Goal: Task Accomplishment & Management: Manage account settings

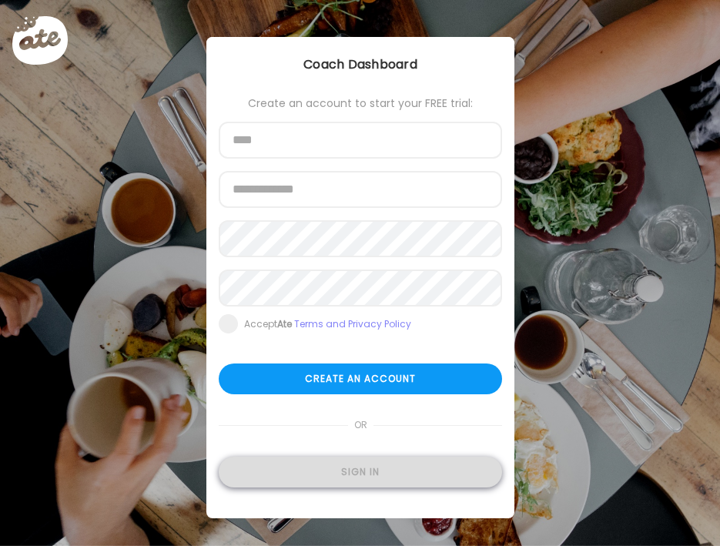
click at [281, 472] on div "Sign in" at bounding box center [361, 472] width 284 height 31
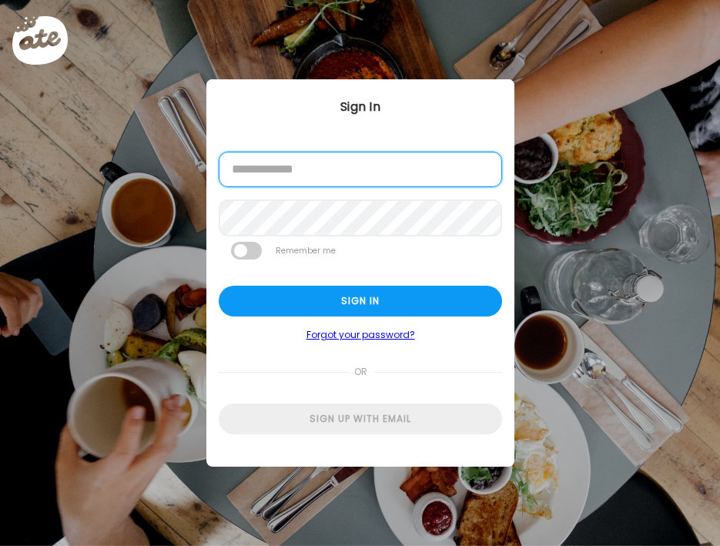
click at [287, 172] on input "email" at bounding box center [361, 169] width 284 height 35
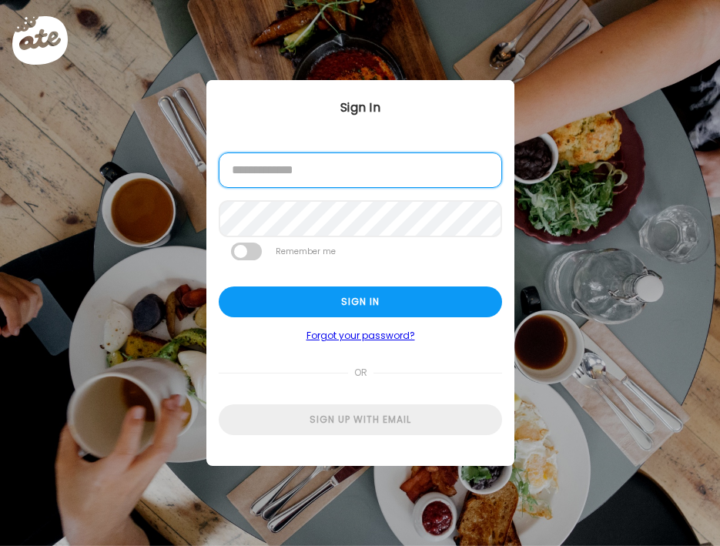
type input "**********"
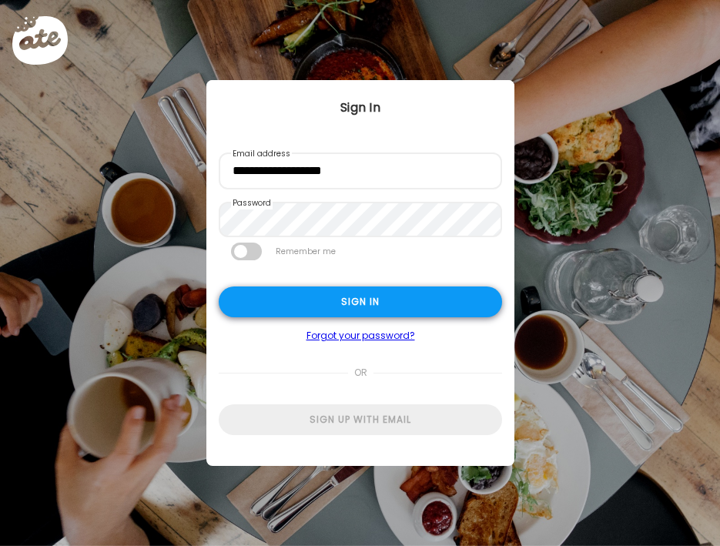
click at [335, 294] on div "Sign in" at bounding box center [361, 302] width 284 height 31
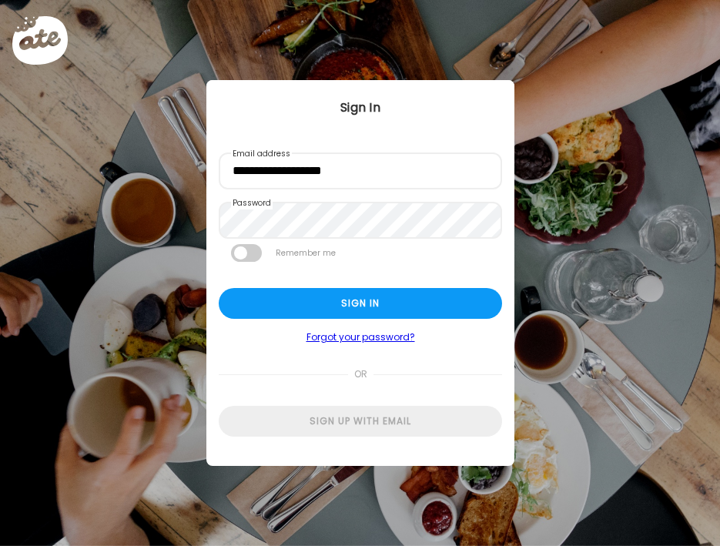
type input "*****"
type input "**********"
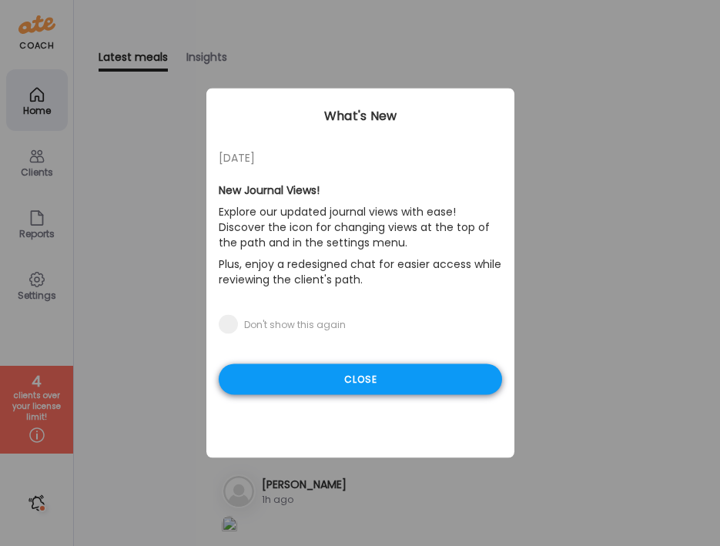
click at [330, 389] on div "Close" at bounding box center [361, 379] width 284 height 31
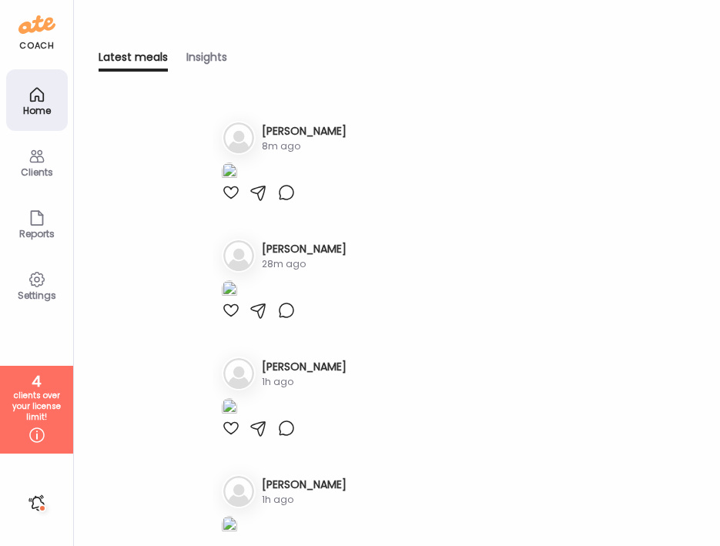
click at [288, 133] on h3 "[PERSON_NAME]" at bounding box center [304, 131] width 85 height 16
click at [233, 141] on img at bounding box center [238, 138] width 31 height 31
click at [42, 147] on icon at bounding box center [37, 156] width 18 height 18
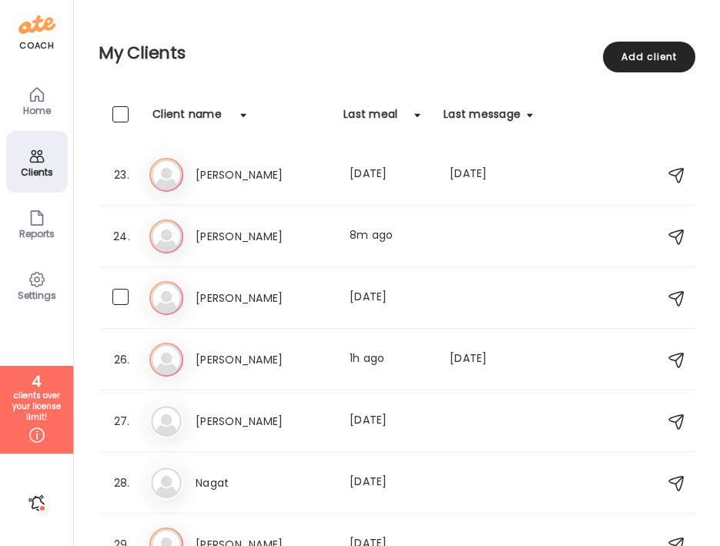
scroll to position [1364, 0]
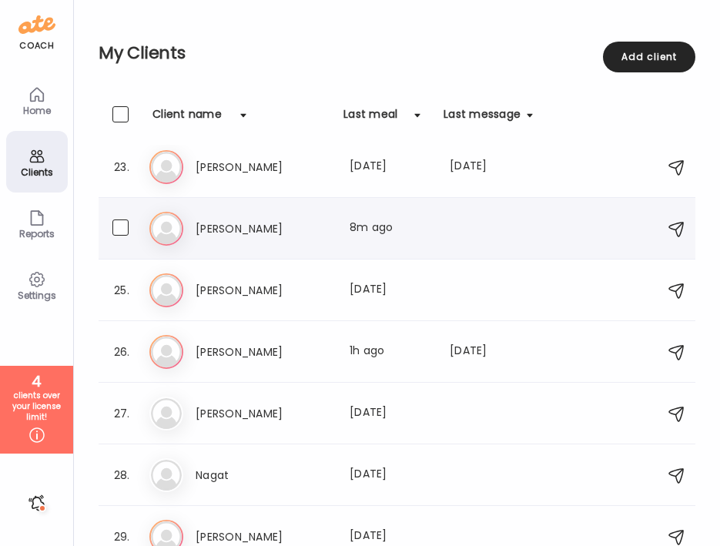
click at [172, 228] on icon at bounding box center [166, 229] width 34 height 34
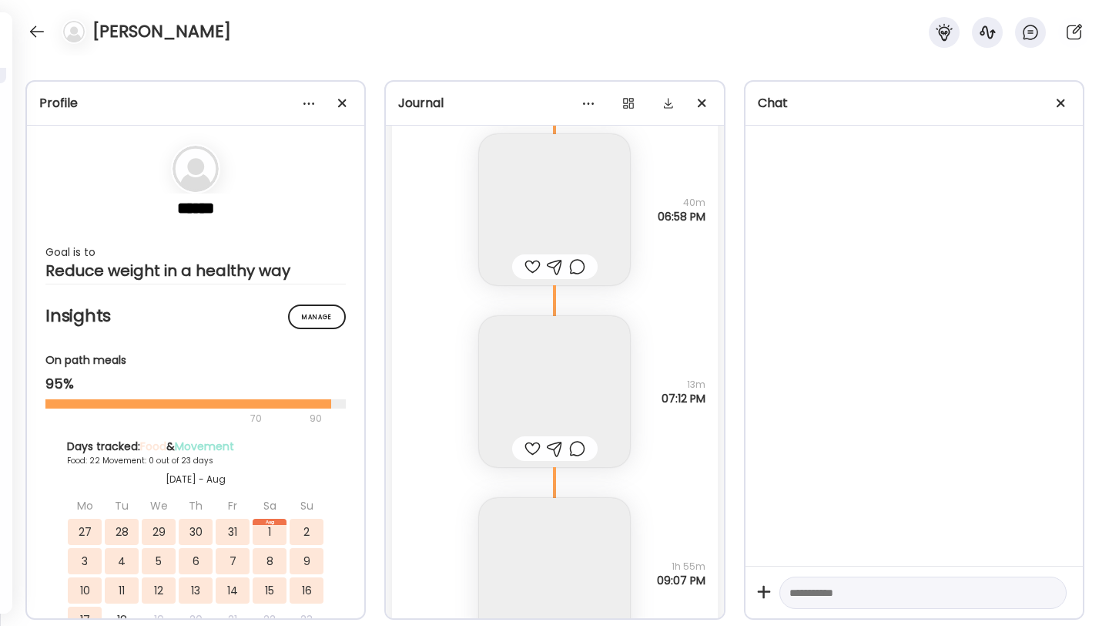
scroll to position [70739, 0]
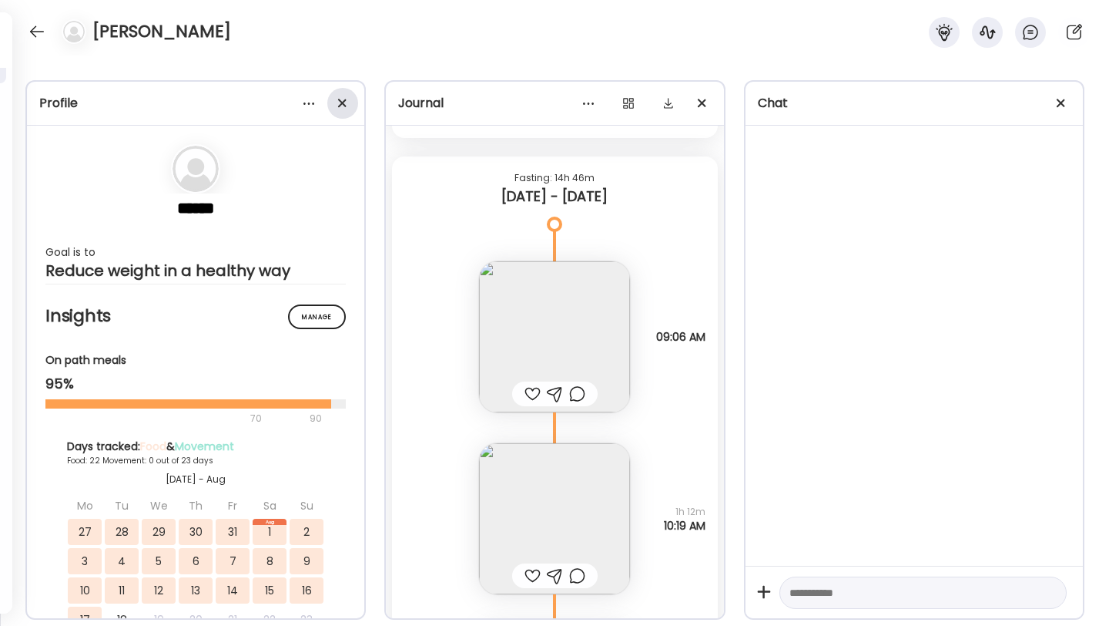
click at [341, 99] on div at bounding box center [342, 103] width 31 height 31
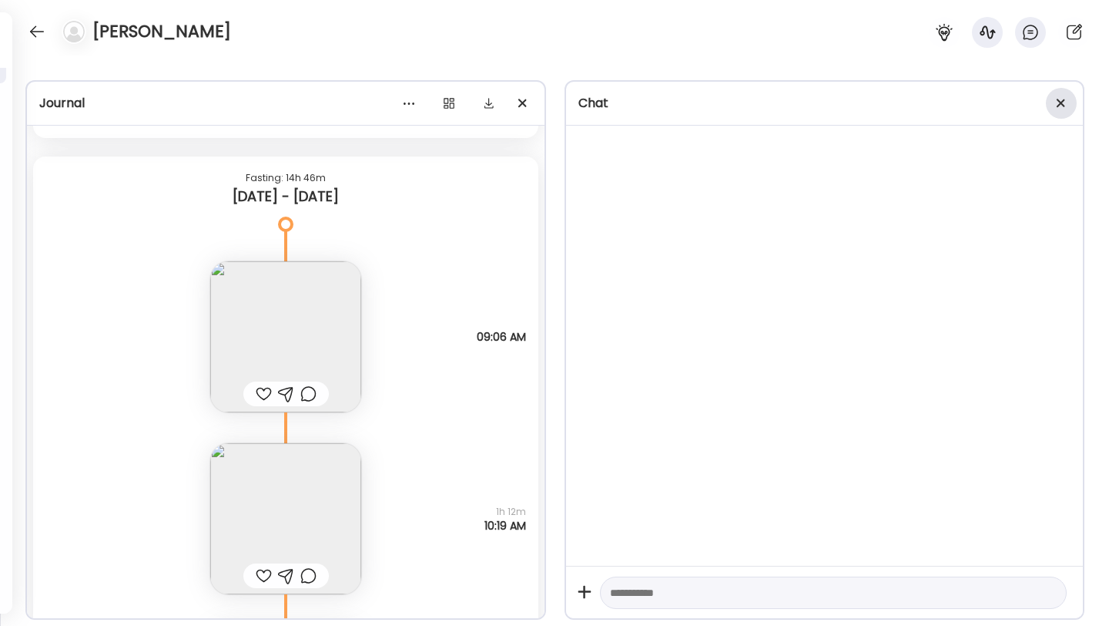
click at [720, 99] on span at bounding box center [1061, 103] width 8 height 8
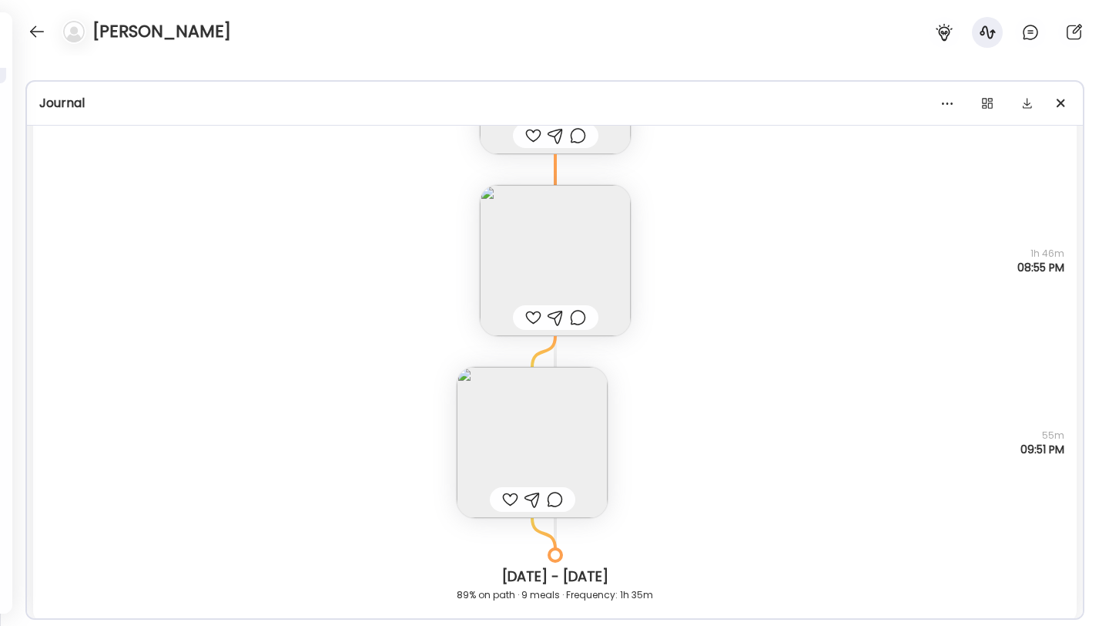
scroll to position [72117, 0]
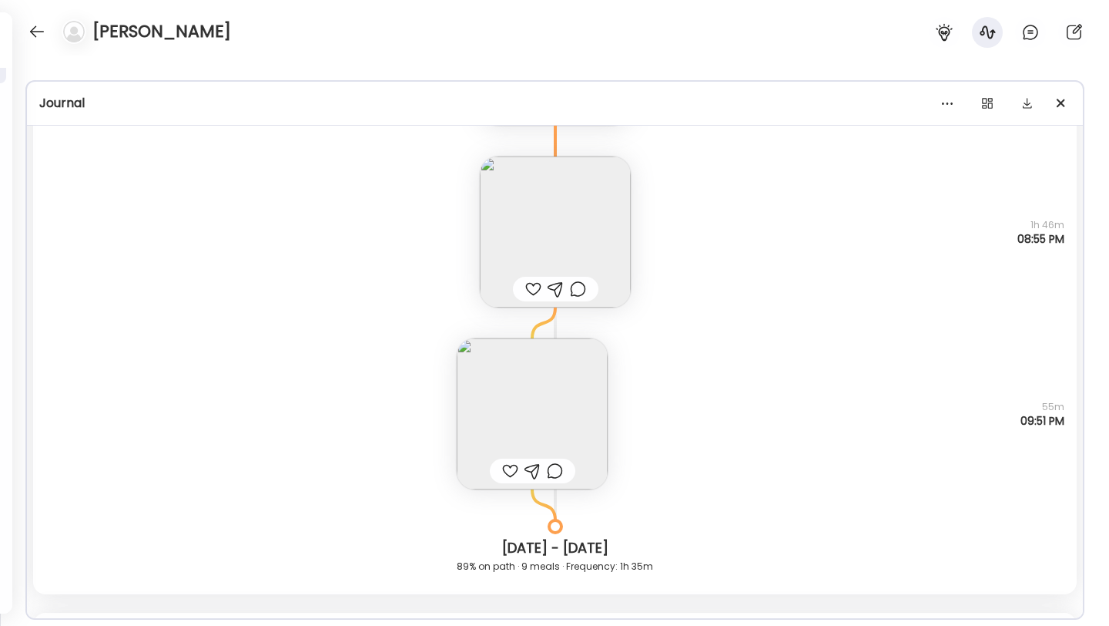
click at [544, 412] on img at bounding box center [532, 413] width 151 height 151
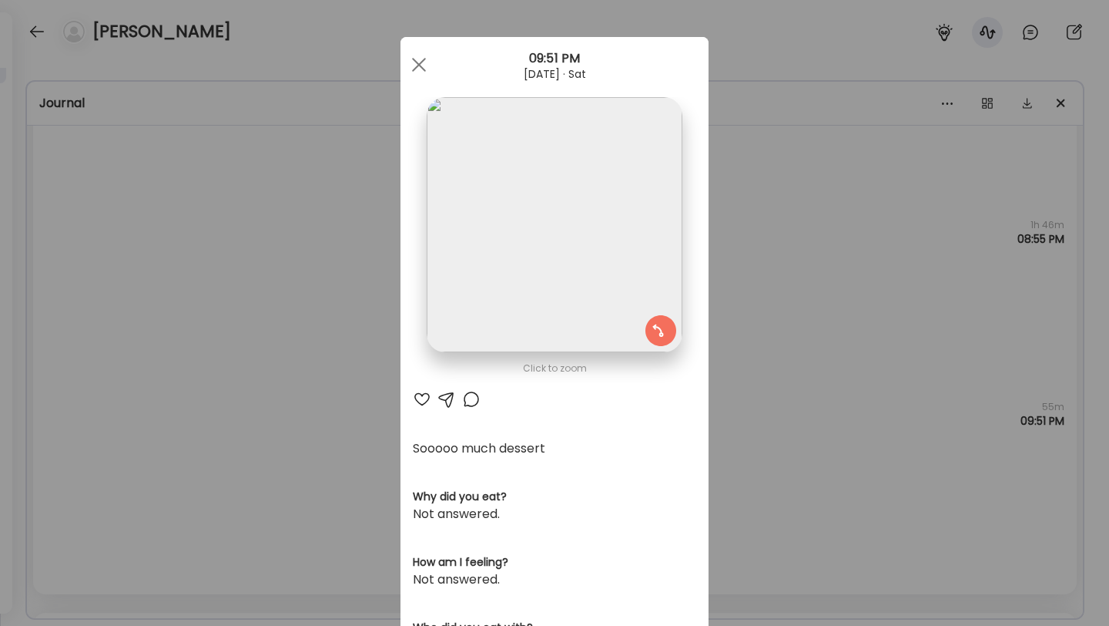
click at [720, 323] on div "Ate Coach Dashboard Wahoo! It’s official Take a moment to set up your Coach Pro…" at bounding box center [554, 313] width 1109 height 626
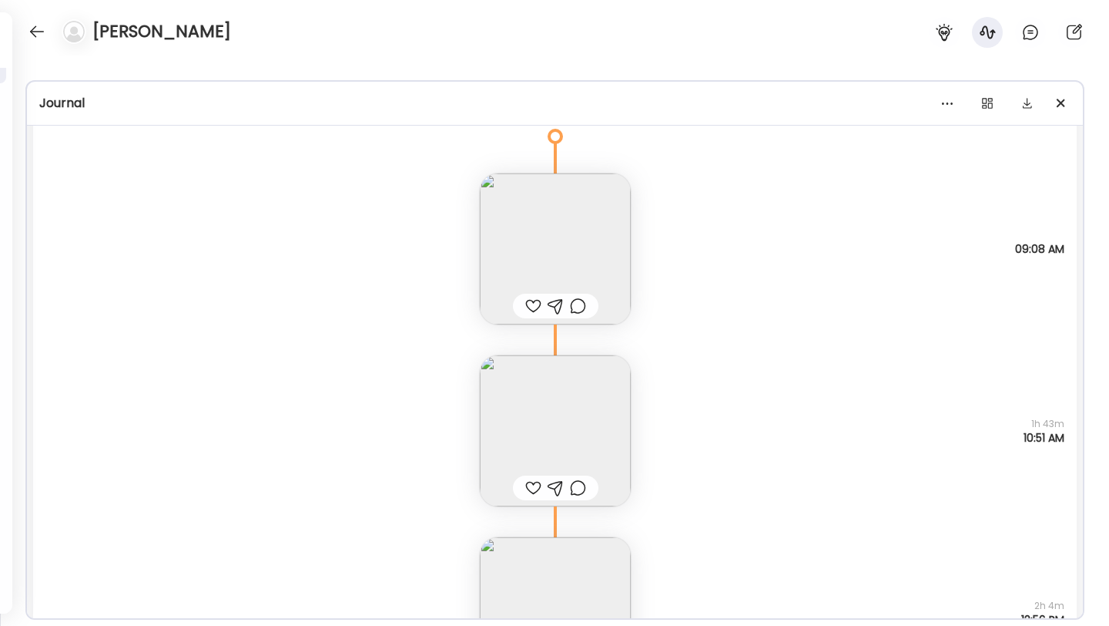
scroll to position [72654, 0]
click at [550, 218] on img at bounding box center [555, 255] width 151 height 151
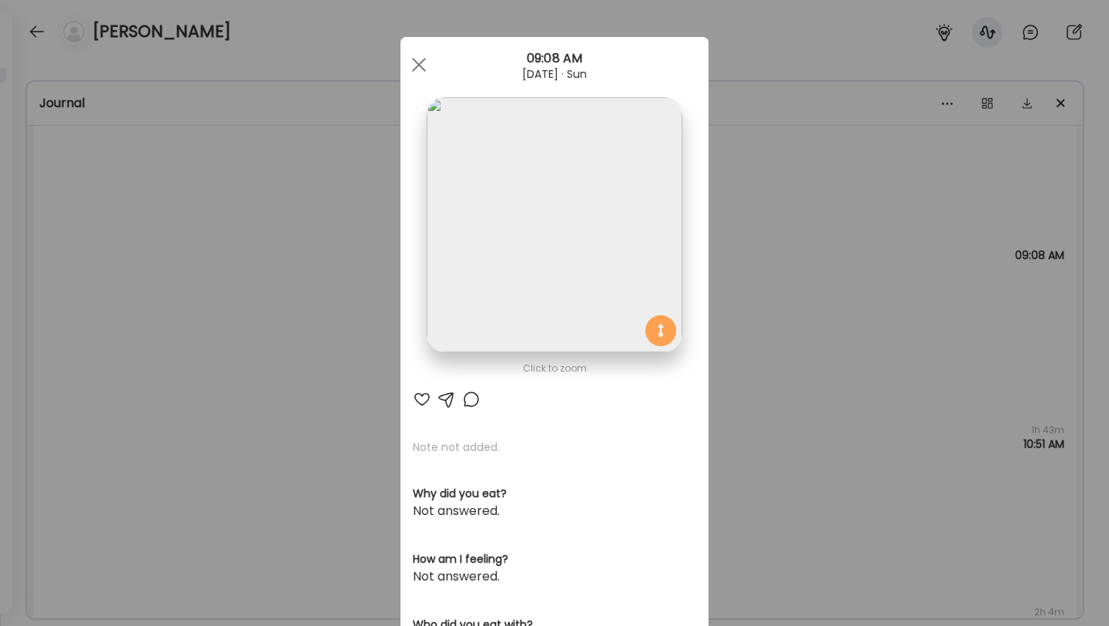
click at [427, 445] on p "Note not added." at bounding box center [555, 446] width 284 height 15
click at [720, 257] on div "Ate Coach Dashboard Wahoo! It’s official Take a moment to set up your Coach Pro…" at bounding box center [554, 313] width 1109 height 626
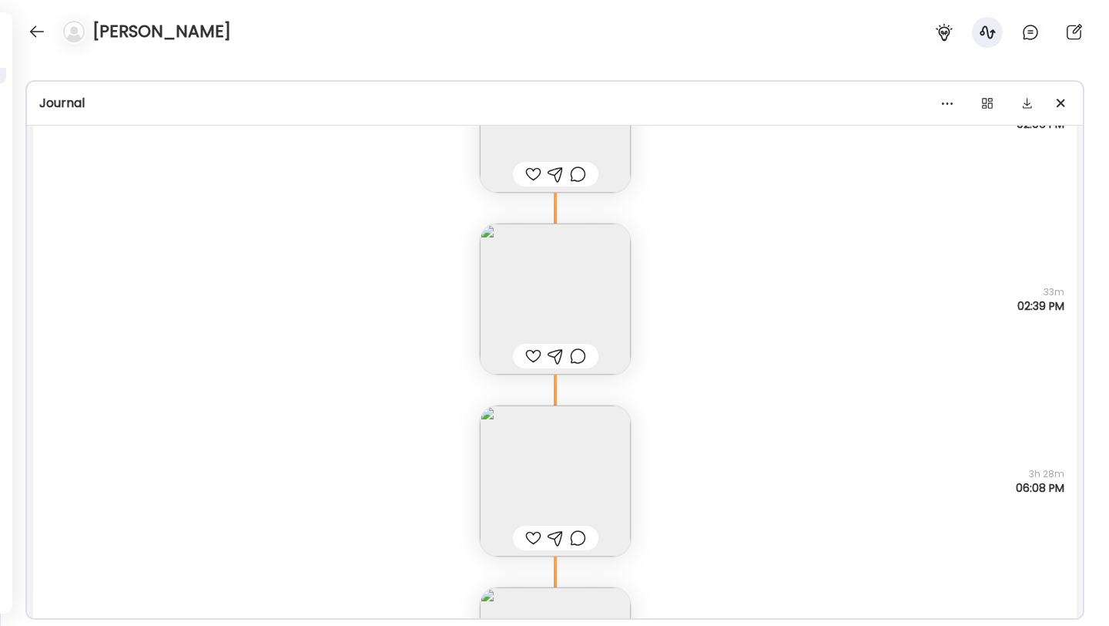
scroll to position [67789, 0]
